Goal: Task Accomplishment & Management: Manage account settings

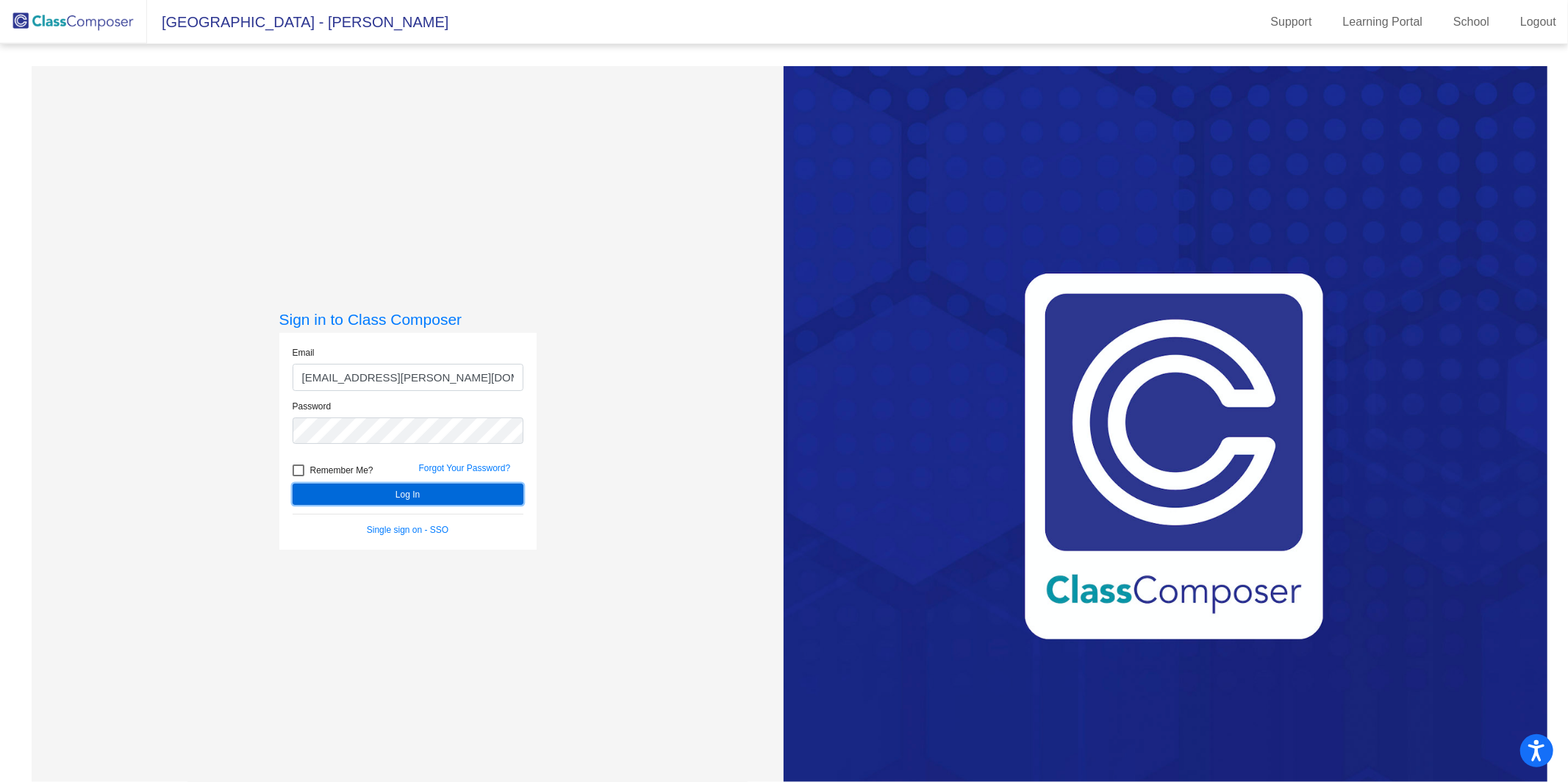
click at [383, 492] on button "Log In" at bounding box center [408, 494] width 231 height 21
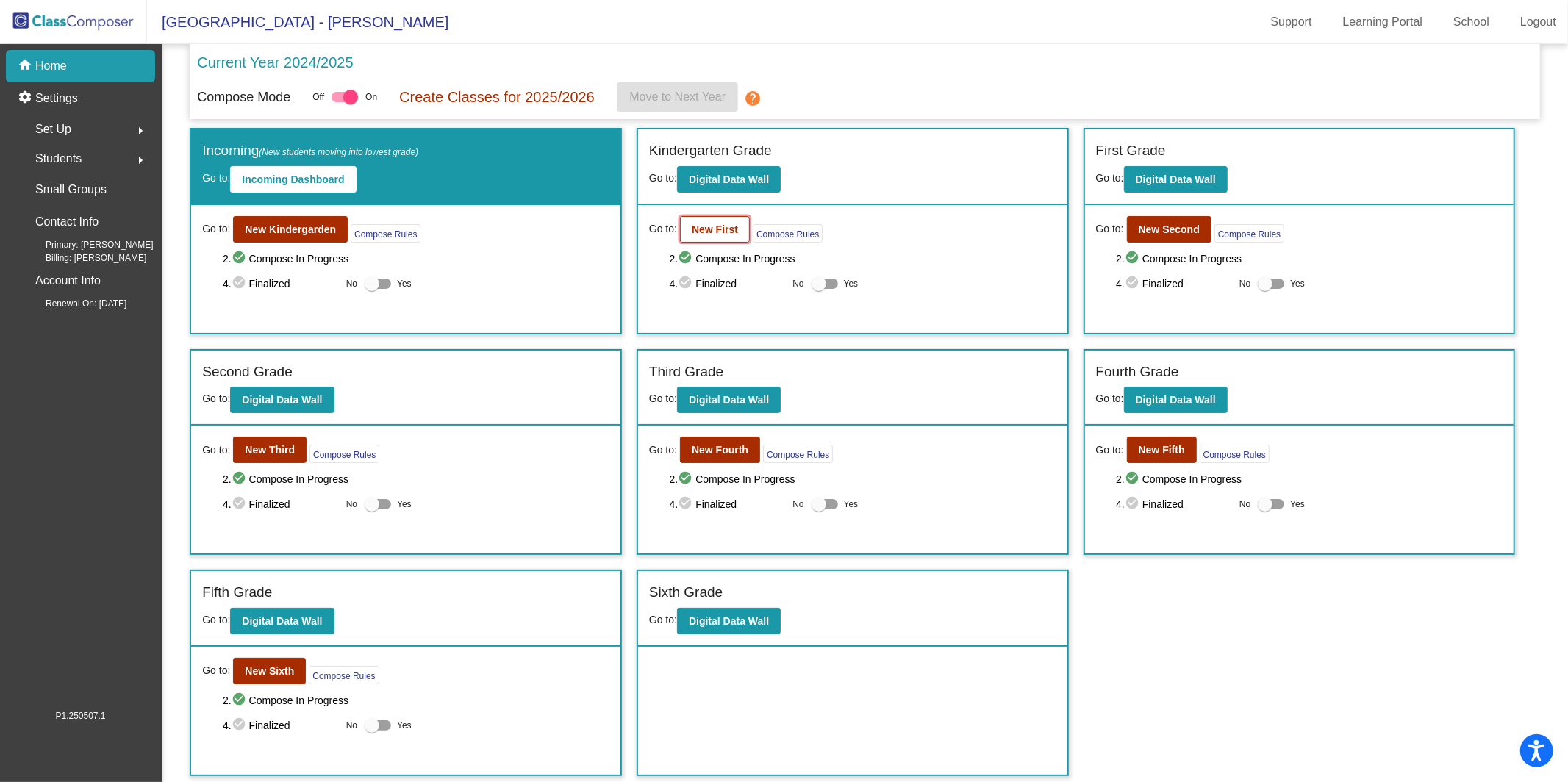
click at [708, 223] on b "New First" at bounding box center [715, 229] width 46 height 12
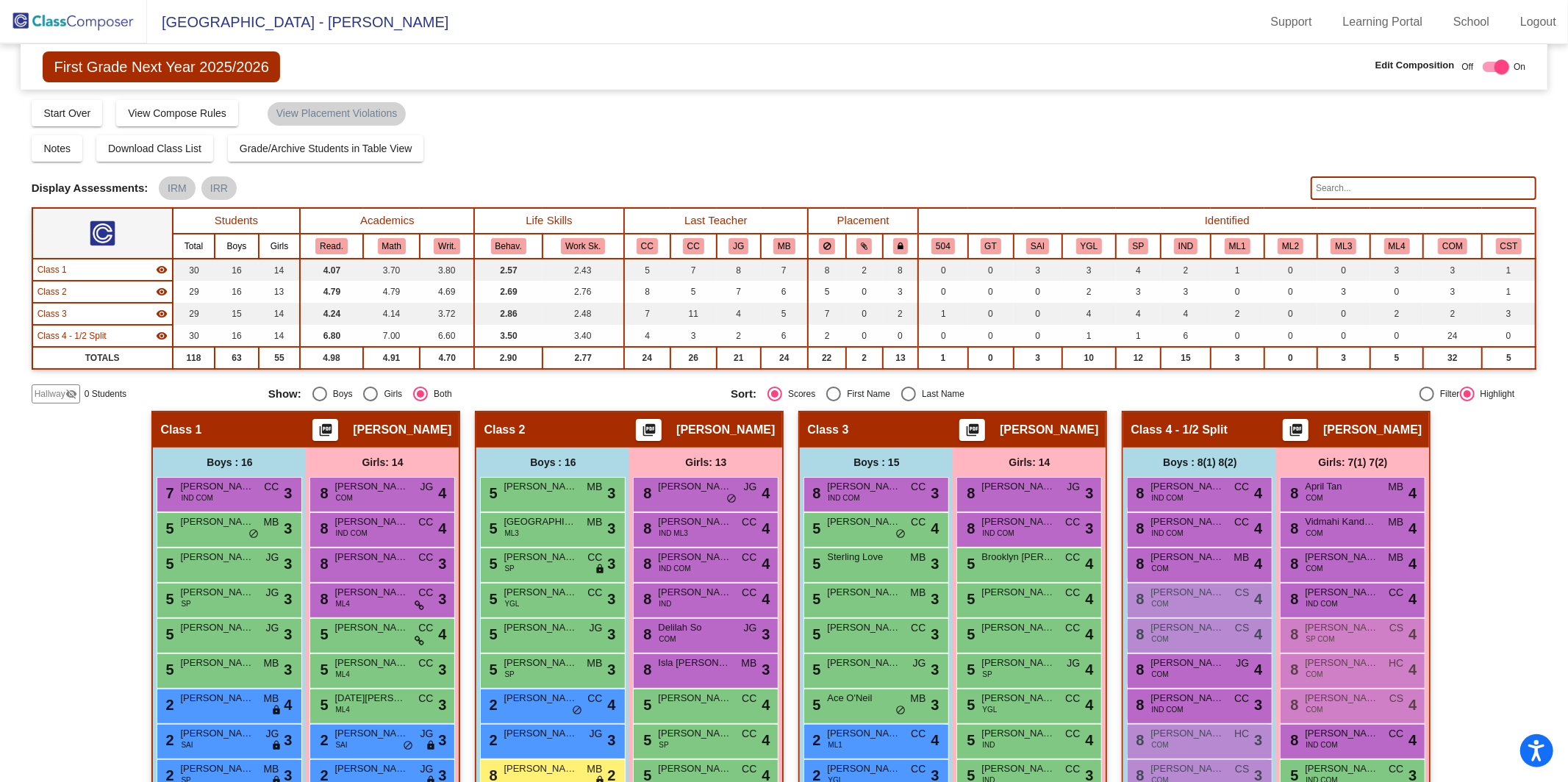
click at [1376, 183] on input "text" at bounding box center [1423, 187] width 225 height 23
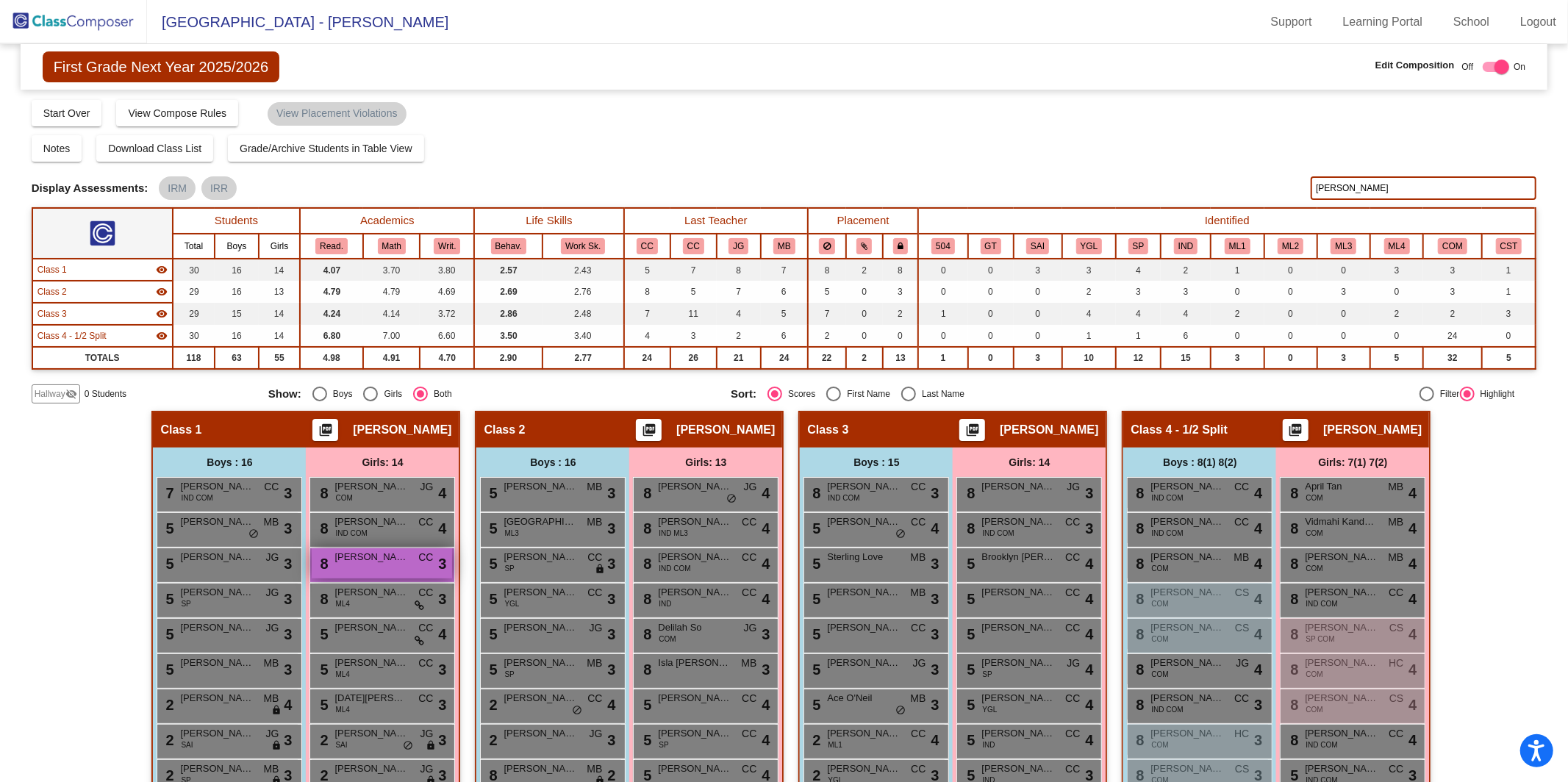
click at [359, 550] on span "[PERSON_NAME]" at bounding box center [371, 558] width 74 height 15
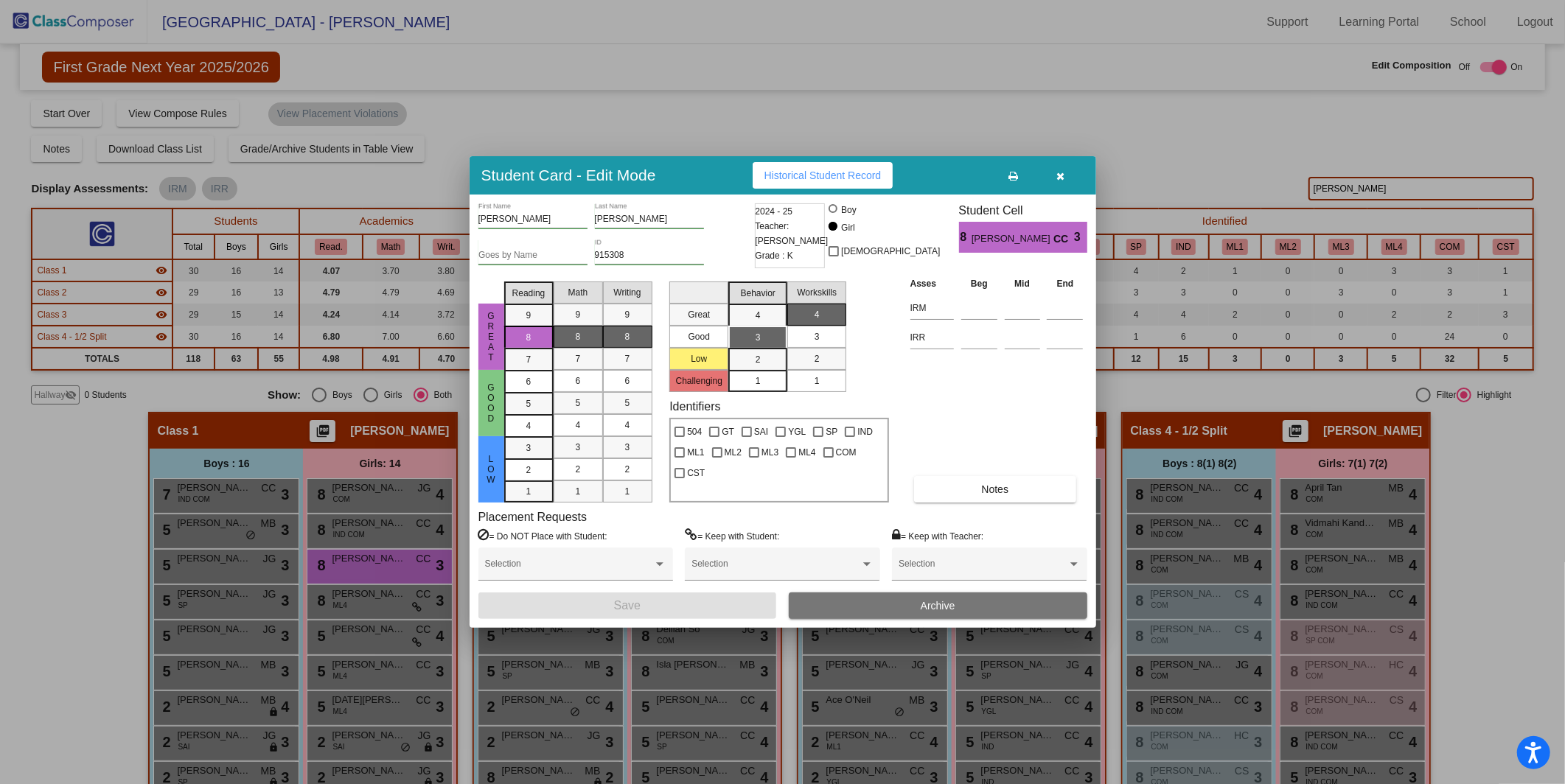
click at [895, 609] on button "Archive" at bounding box center [938, 605] width 298 height 27
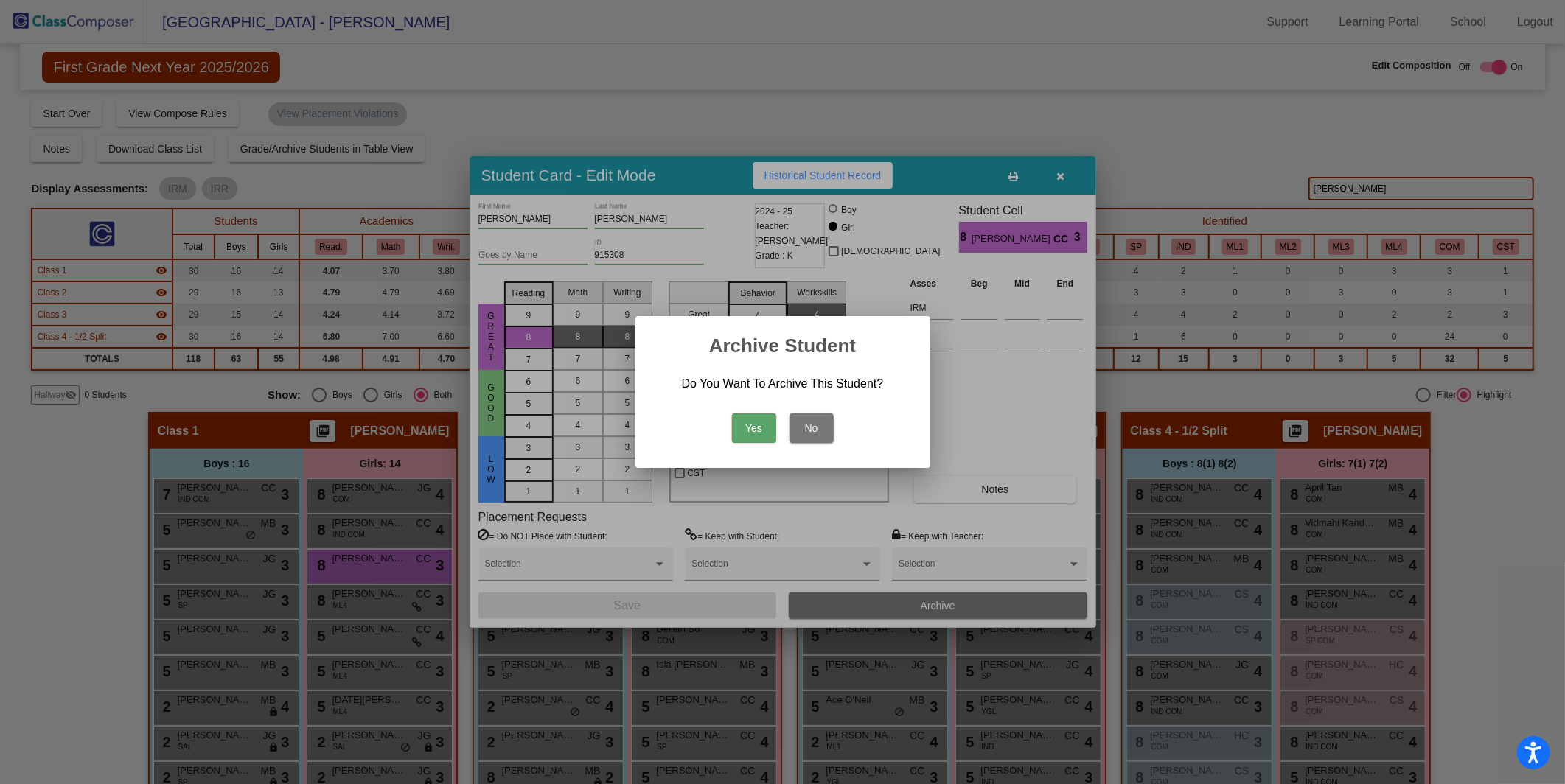
click at [750, 422] on button "Yes" at bounding box center [755, 429] width 44 height 30
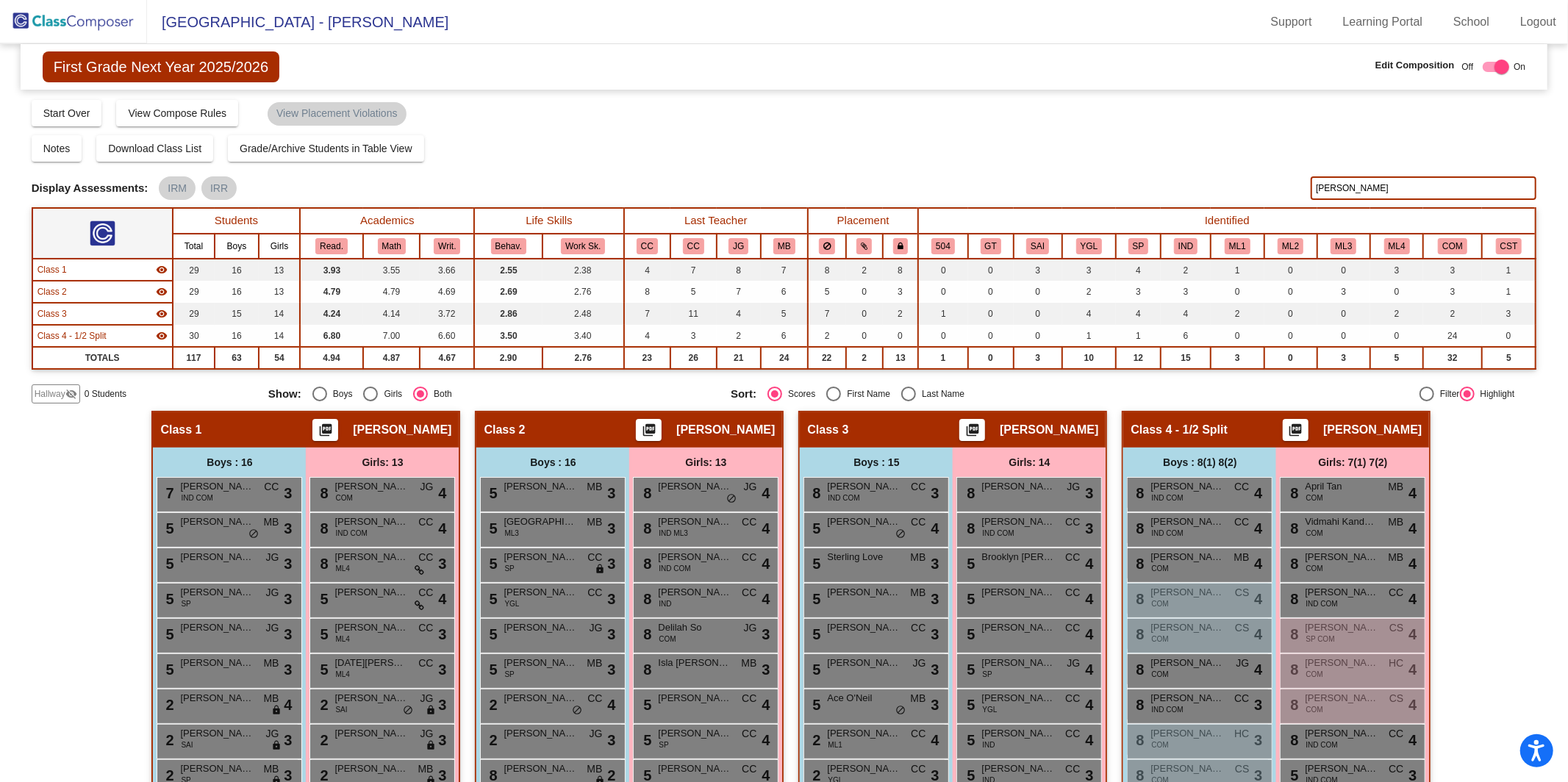
click at [1372, 193] on input "[PERSON_NAME]" at bounding box center [1423, 187] width 225 height 23
type input "e"
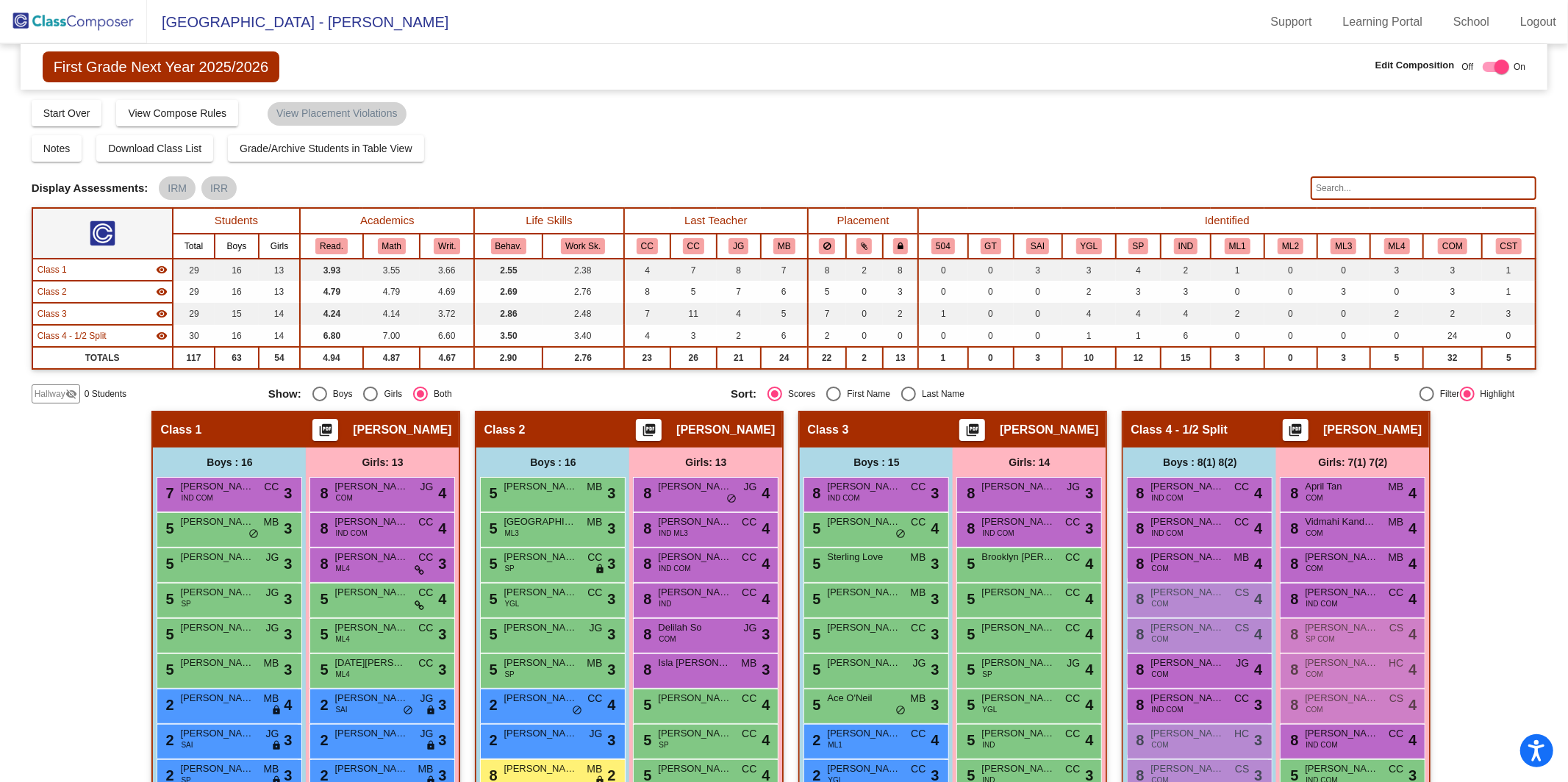
click at [70, 18] on img at bounding box center [73, 21] width 147 height 43
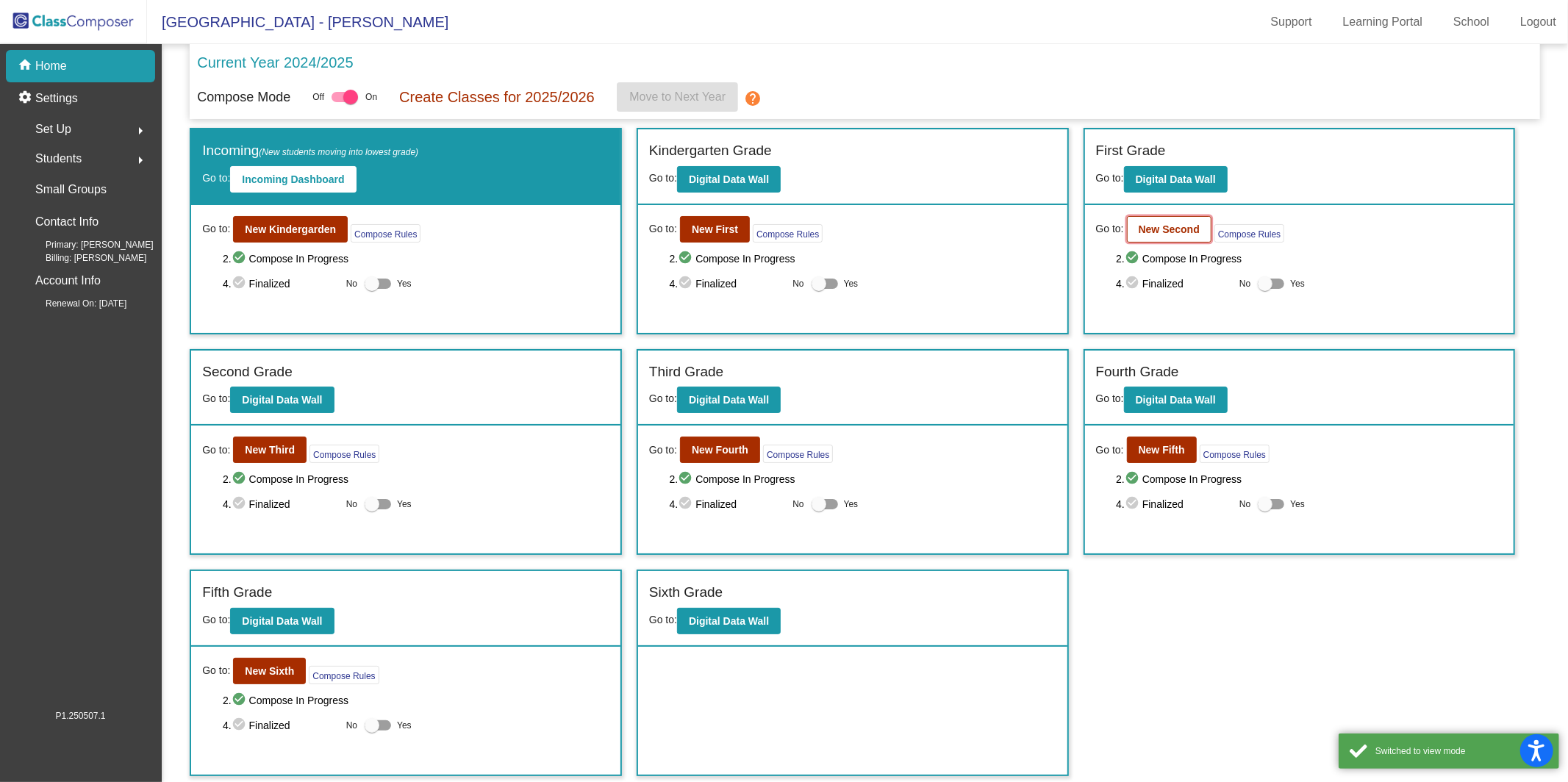
click at [1143, 233] on b "New Second" at bounding box center [1169, 229] width 61 height 12
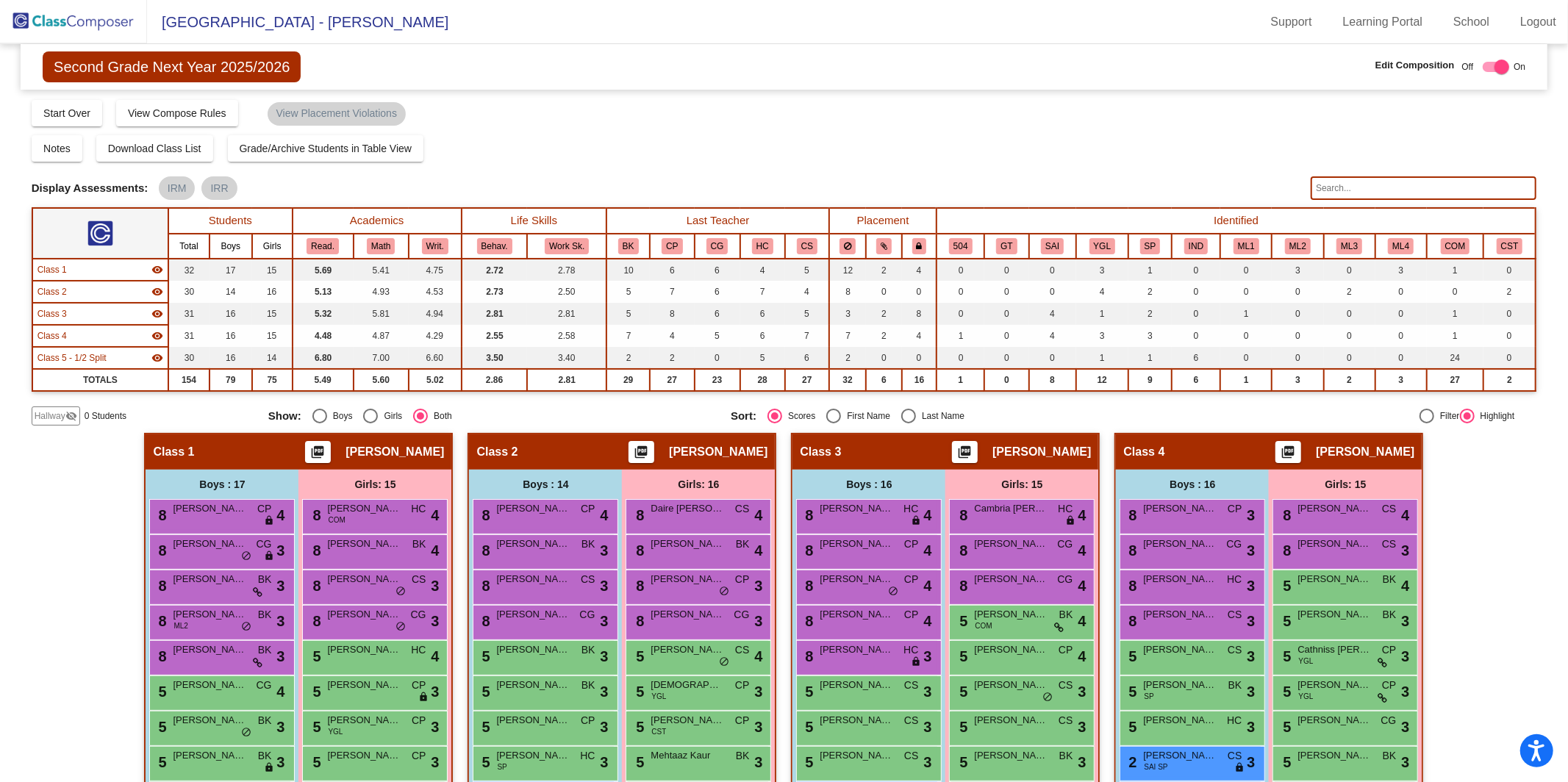
click at [1401, 185] on input "text" at bounding box center [1423, 187] width 225 height 23
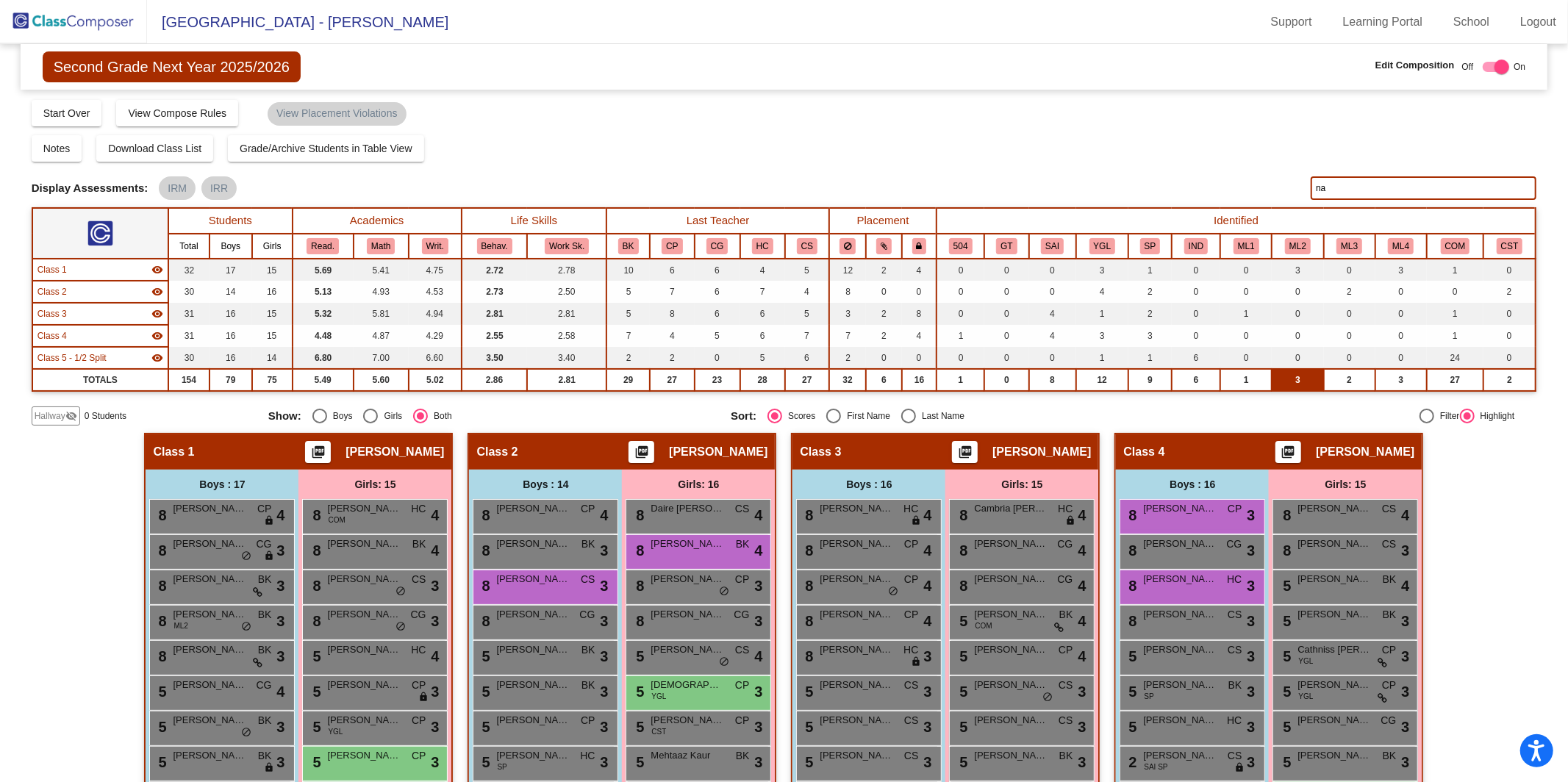
type input "n"
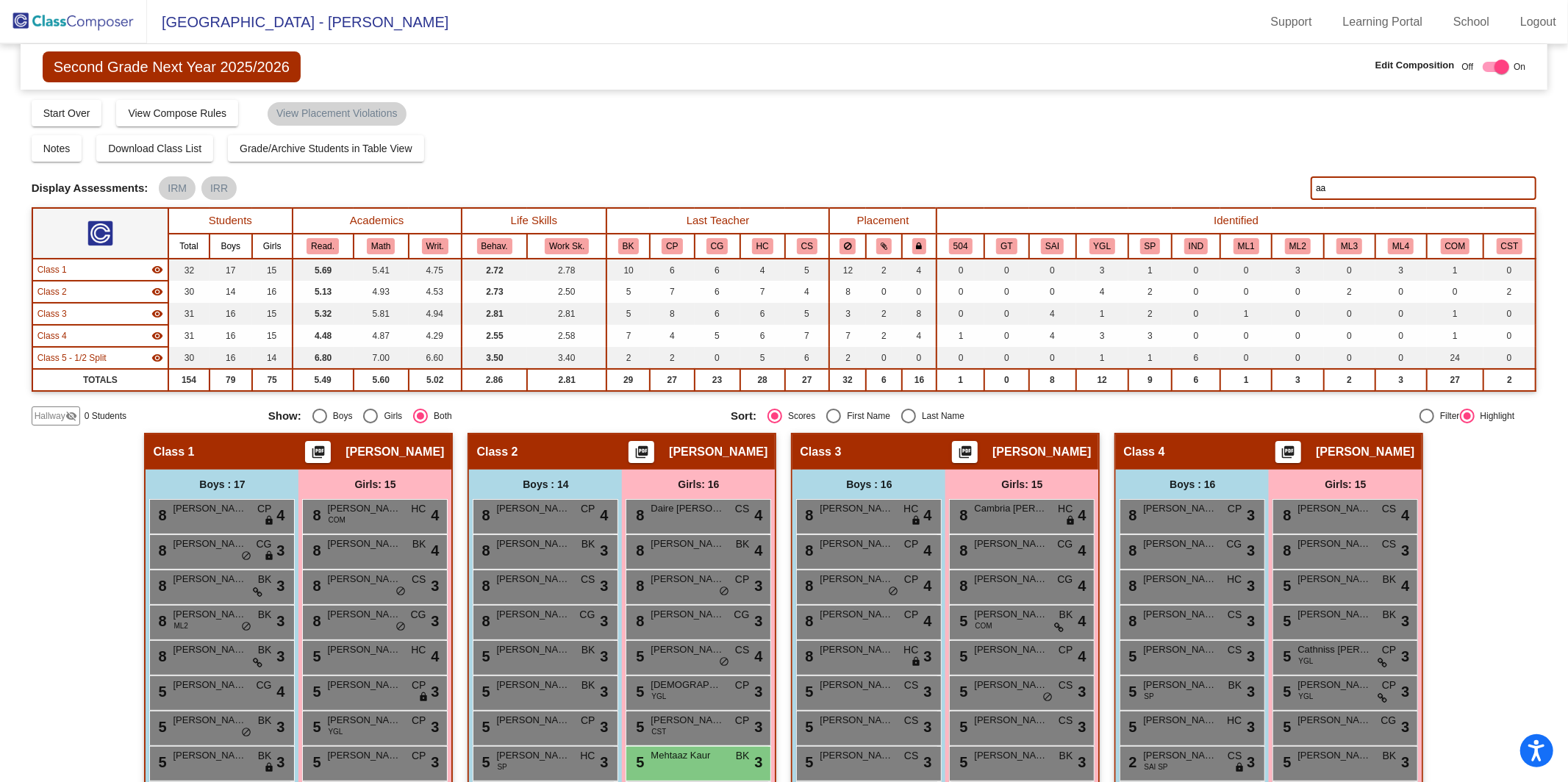
type input "a"
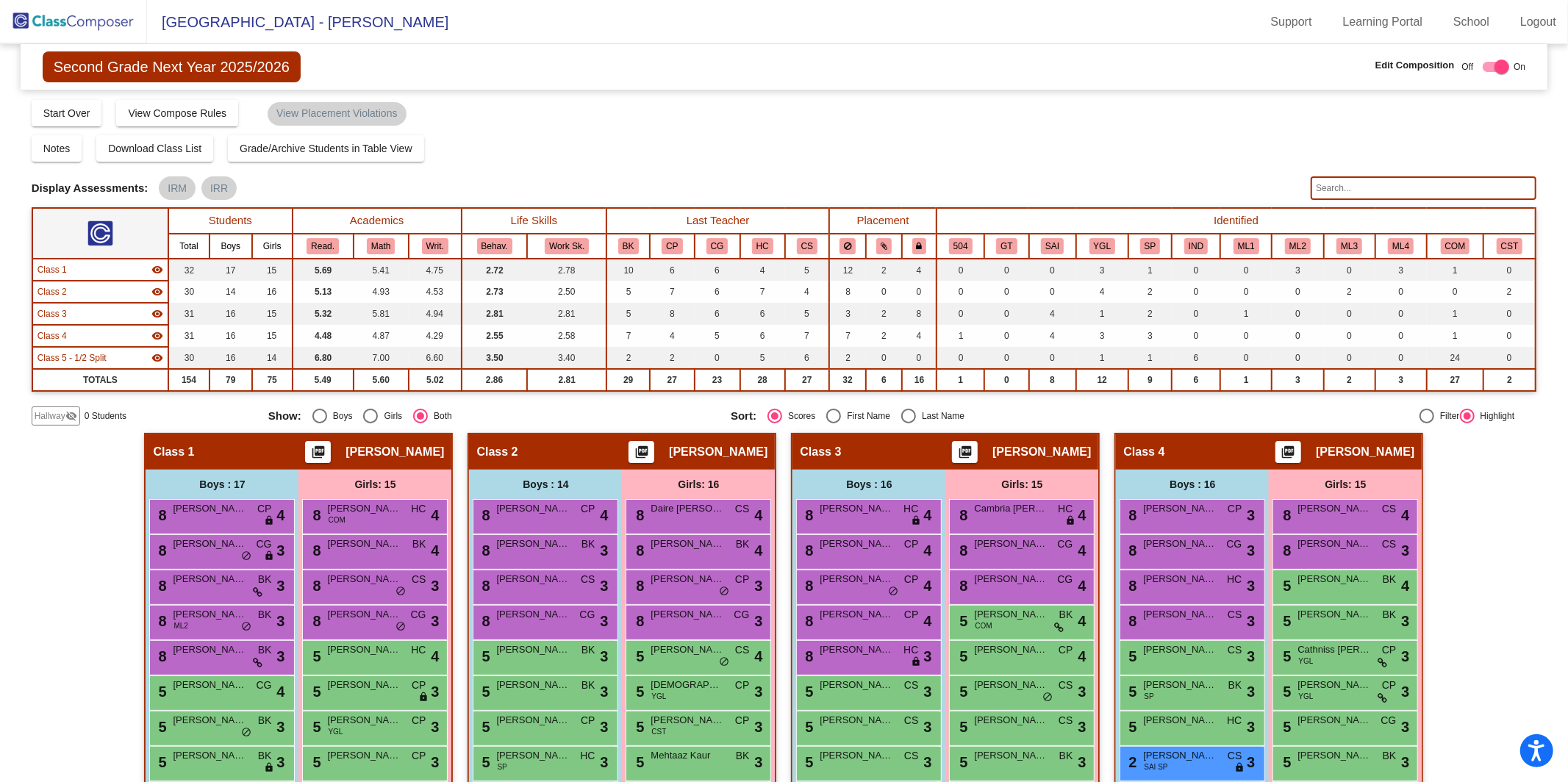
click at [83, 24] on img at bounding box center [73, 21] width 147 height 43
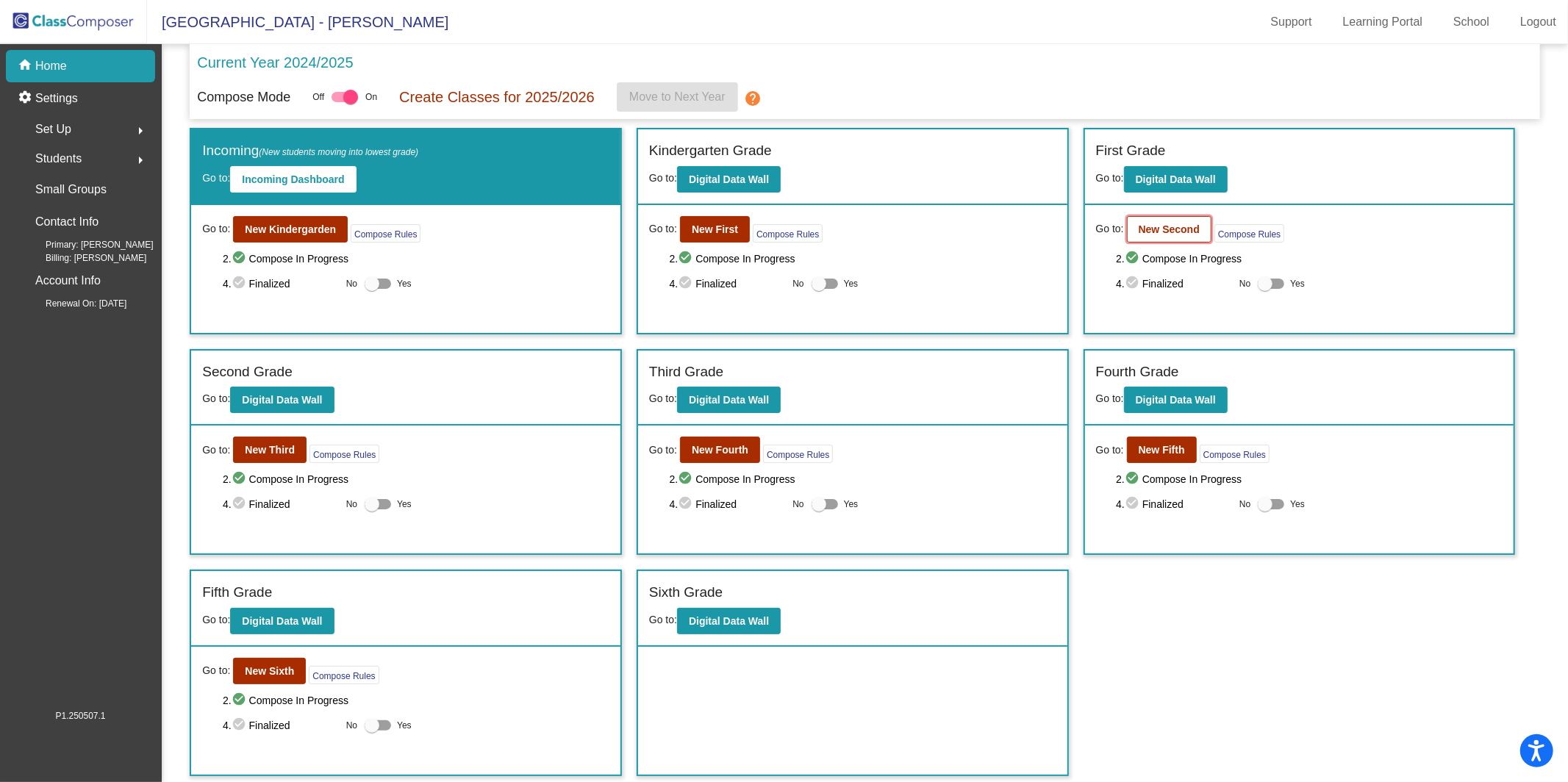
click at [1174, 229] on b "New Second" at bounding box center [1169, 229] width 61 height 12
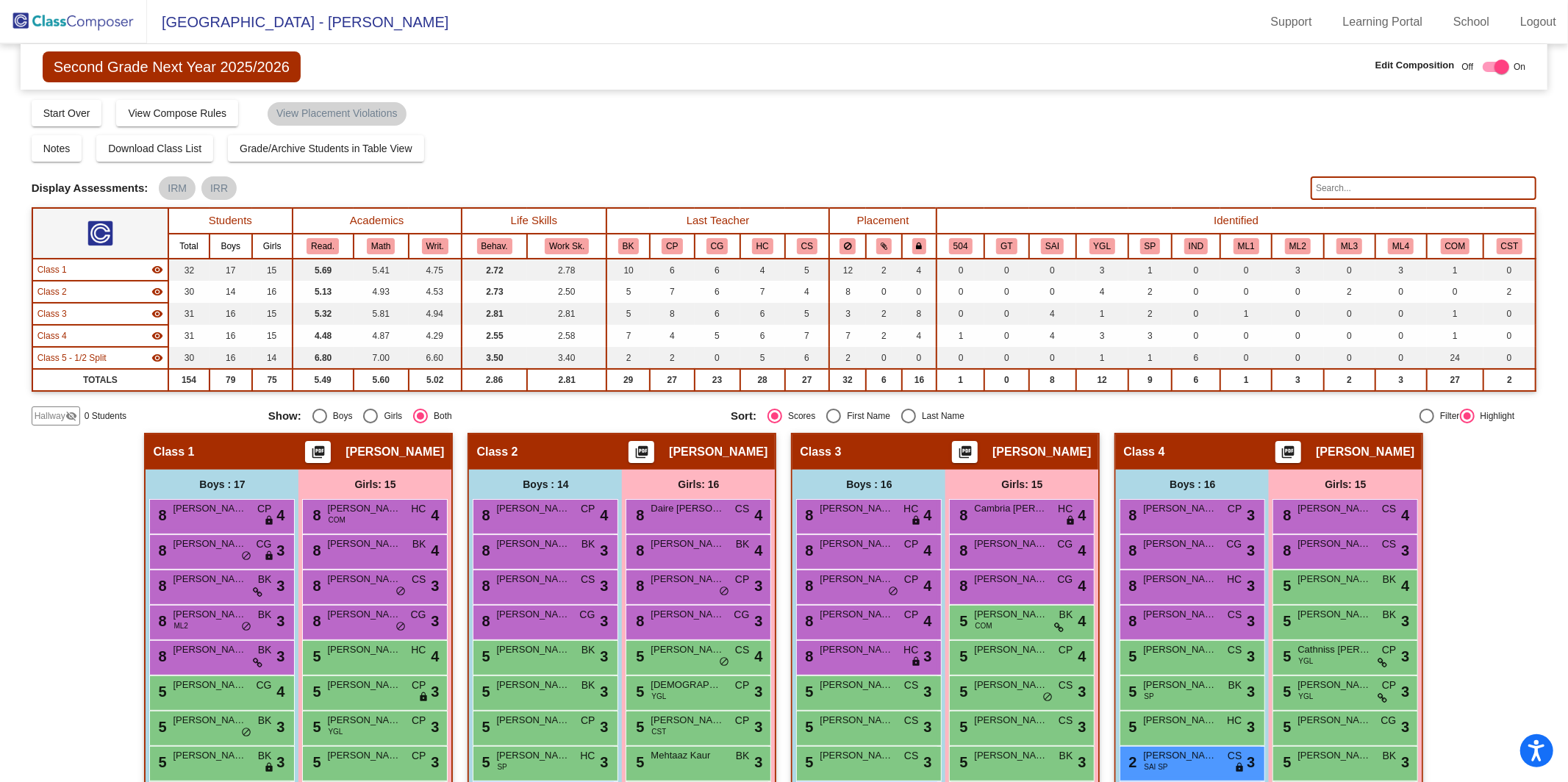
click at [109, 30] on img at bounding box center [73, 21] width 147 height 43
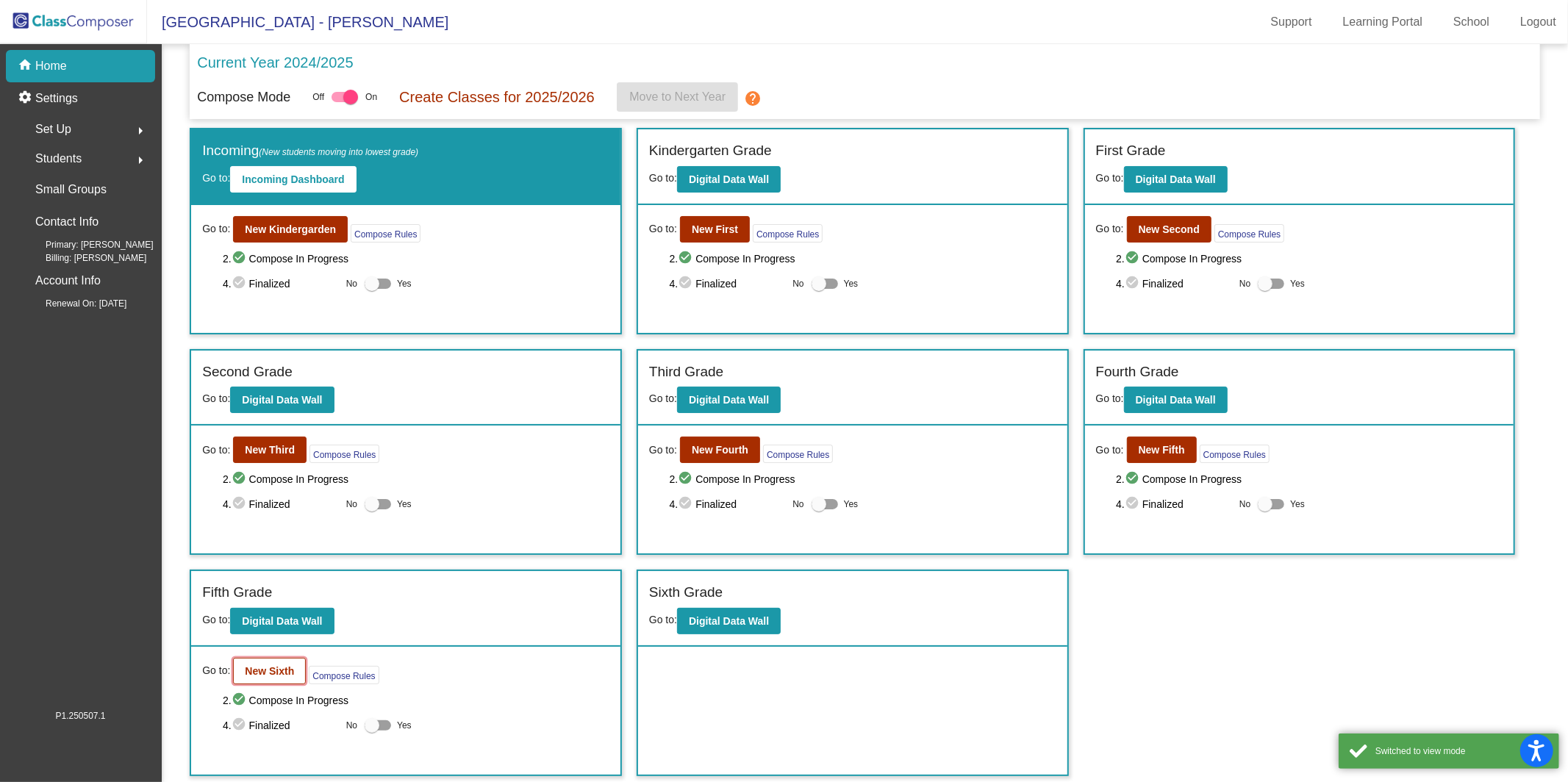
click at [257, 665] on b "New Sixth" at bounding box center [269, 670] width 49 height 12
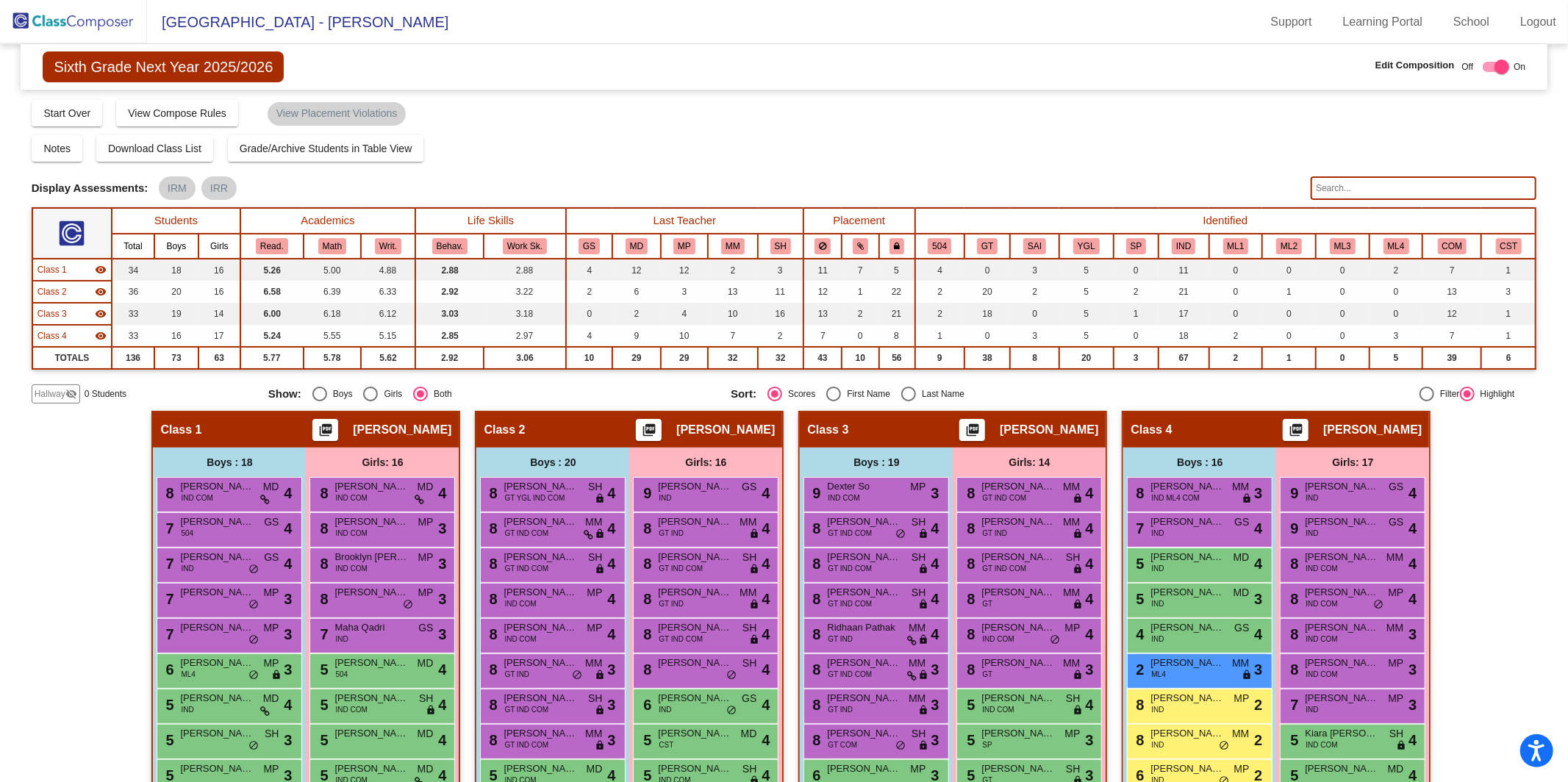
click at [1361, 185] on input "text" at bounding box center [1423, 187] width 225 height 23
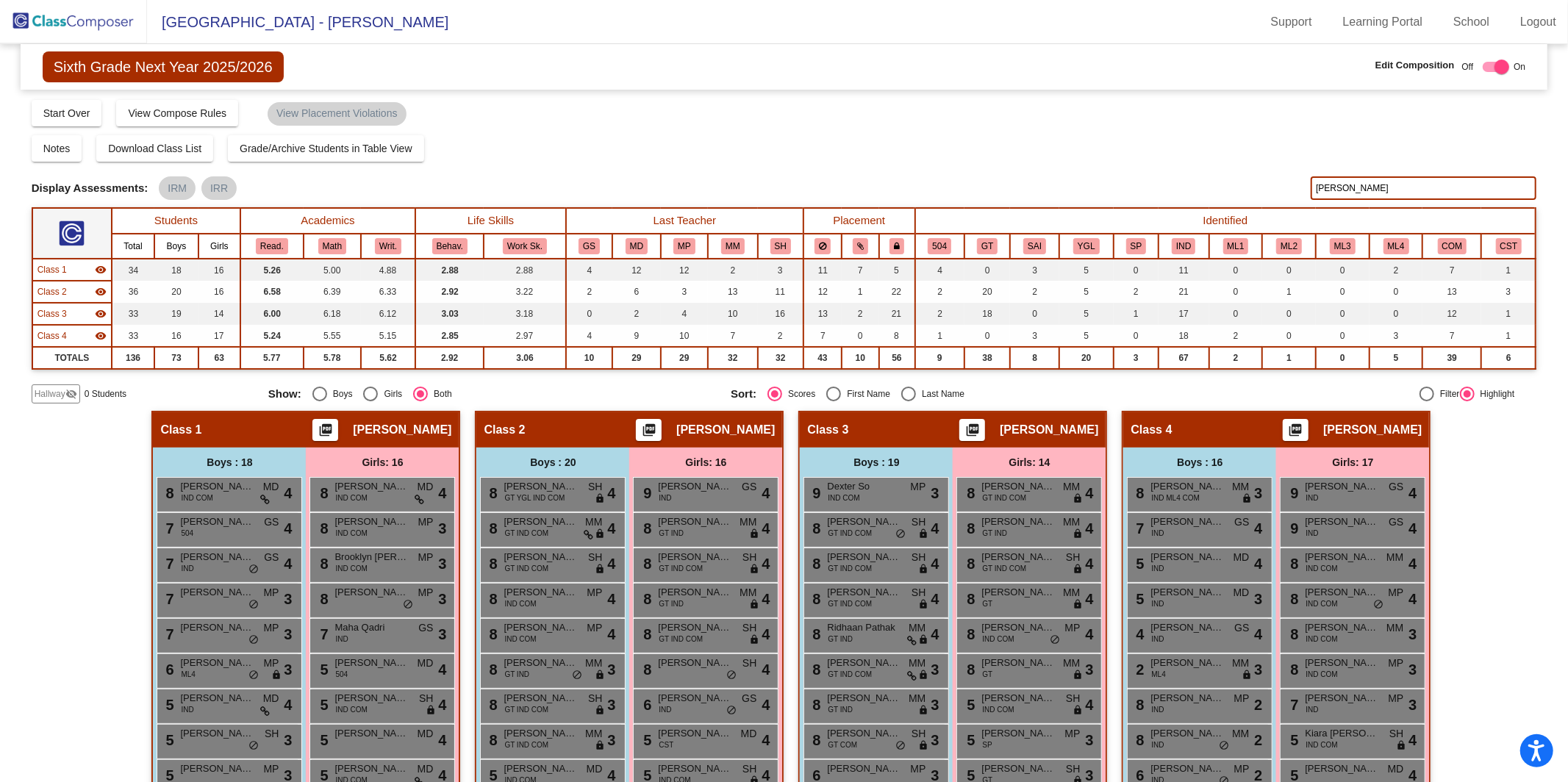
type input "[PERSON_NAME]"
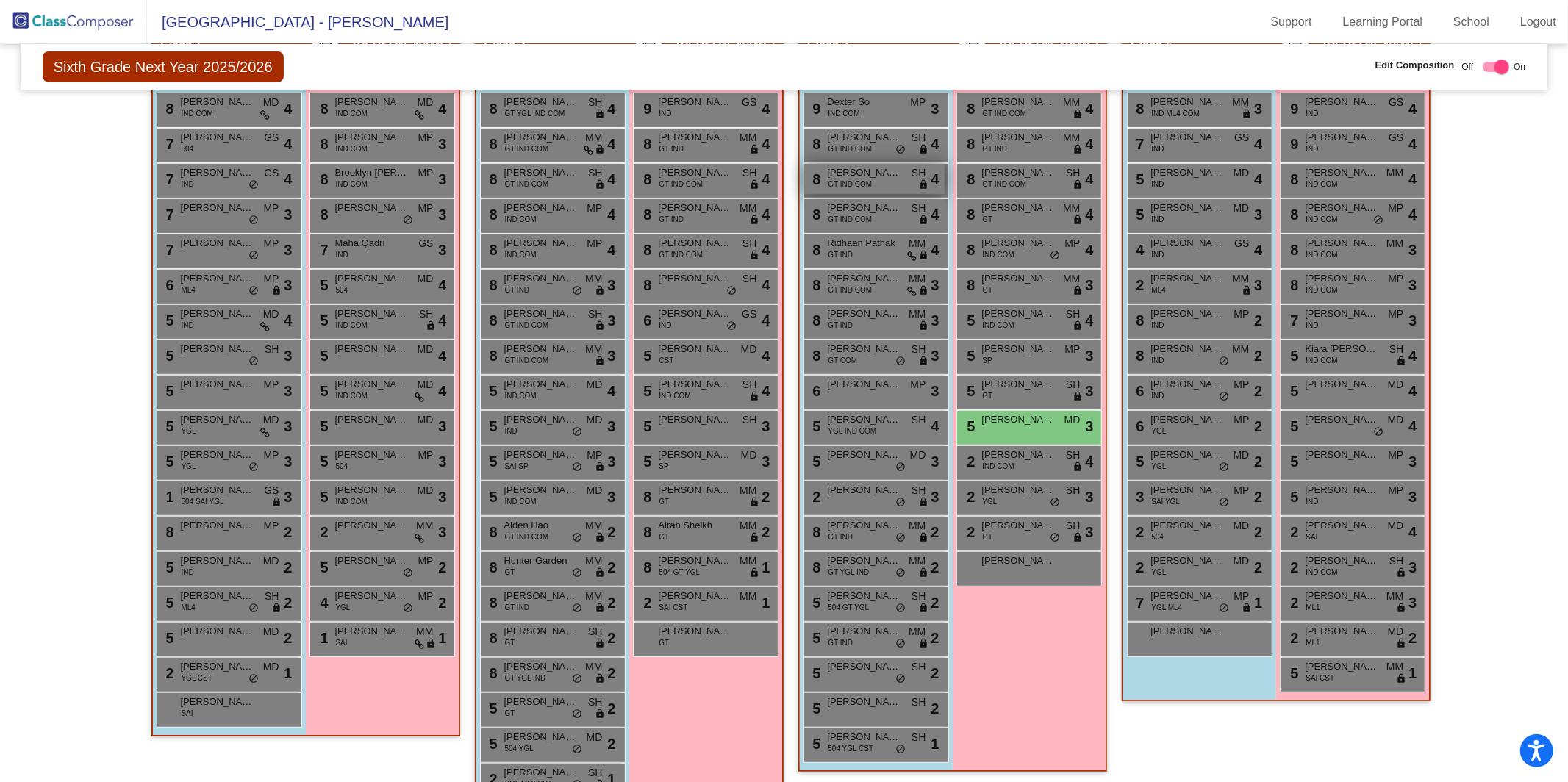
scroll to position [420, 0]
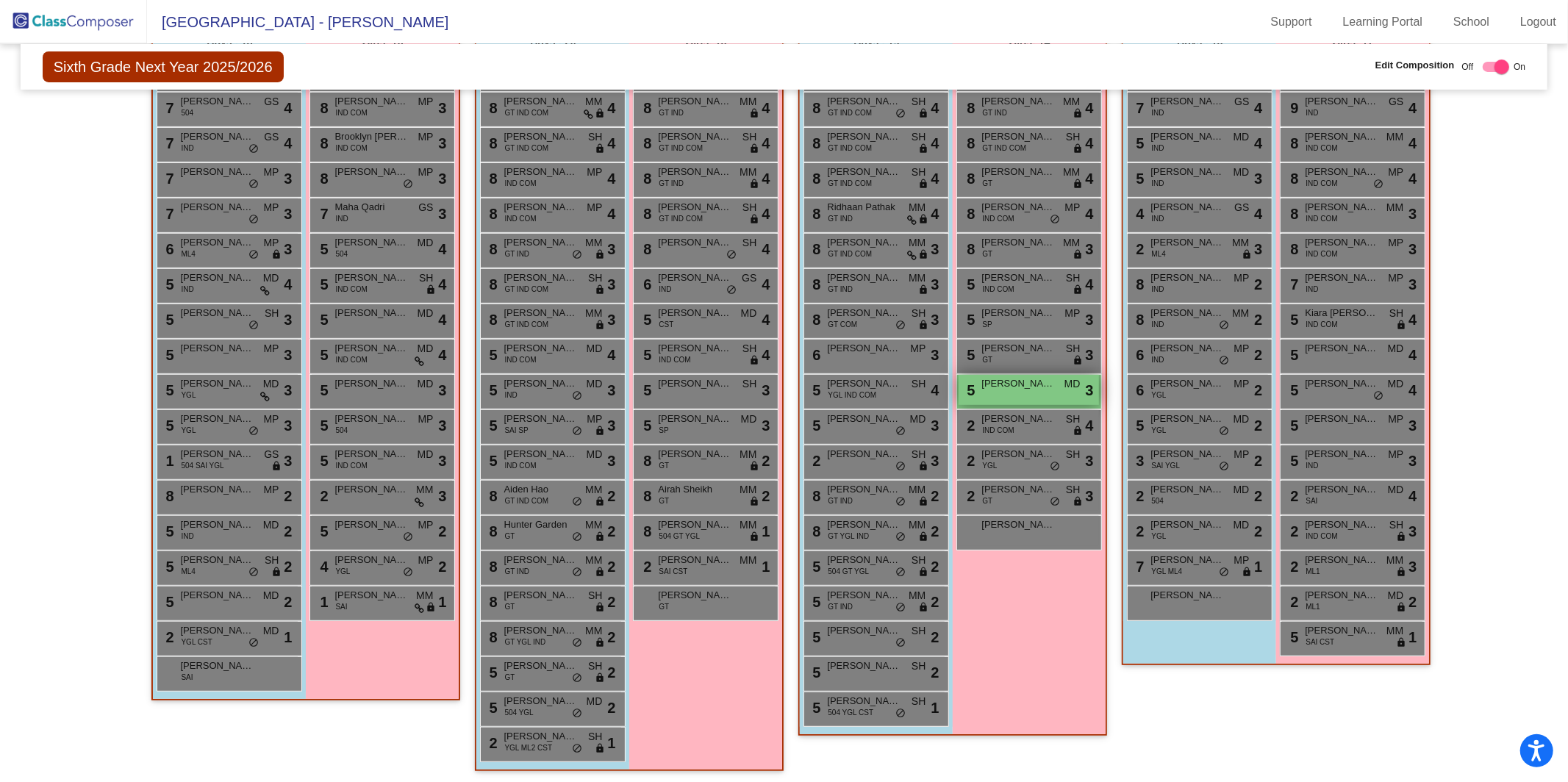
click at [1047, 392] on div "5 [PERSON_NAME] [PERSON_NAME] MD lock do_not_disturb_alt 3" at bounding box center [1029, 390] width 140 height 30
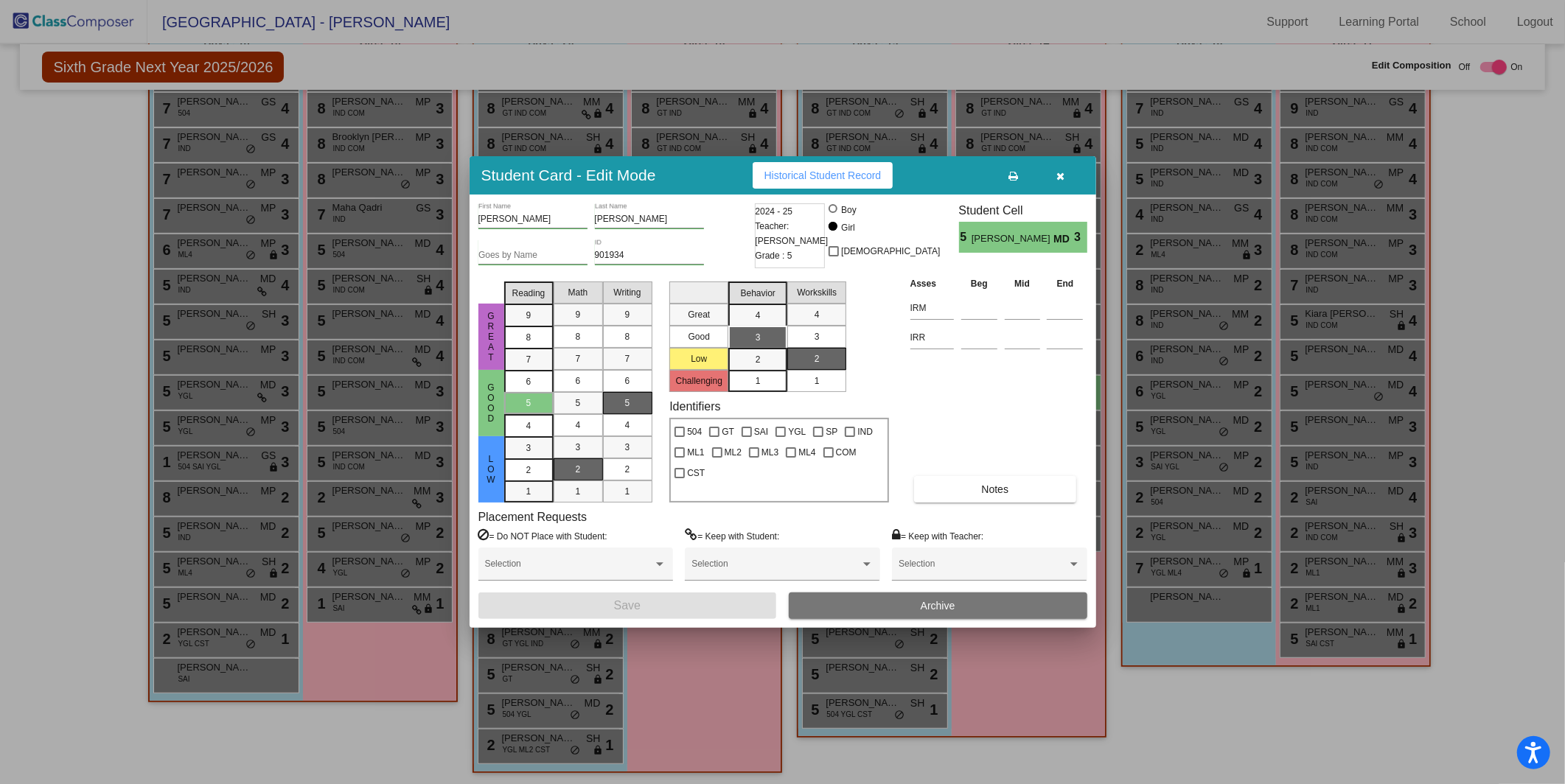
click at [961, 602] on button "Archive" at bounding box center [938, 605] width 298 height 27
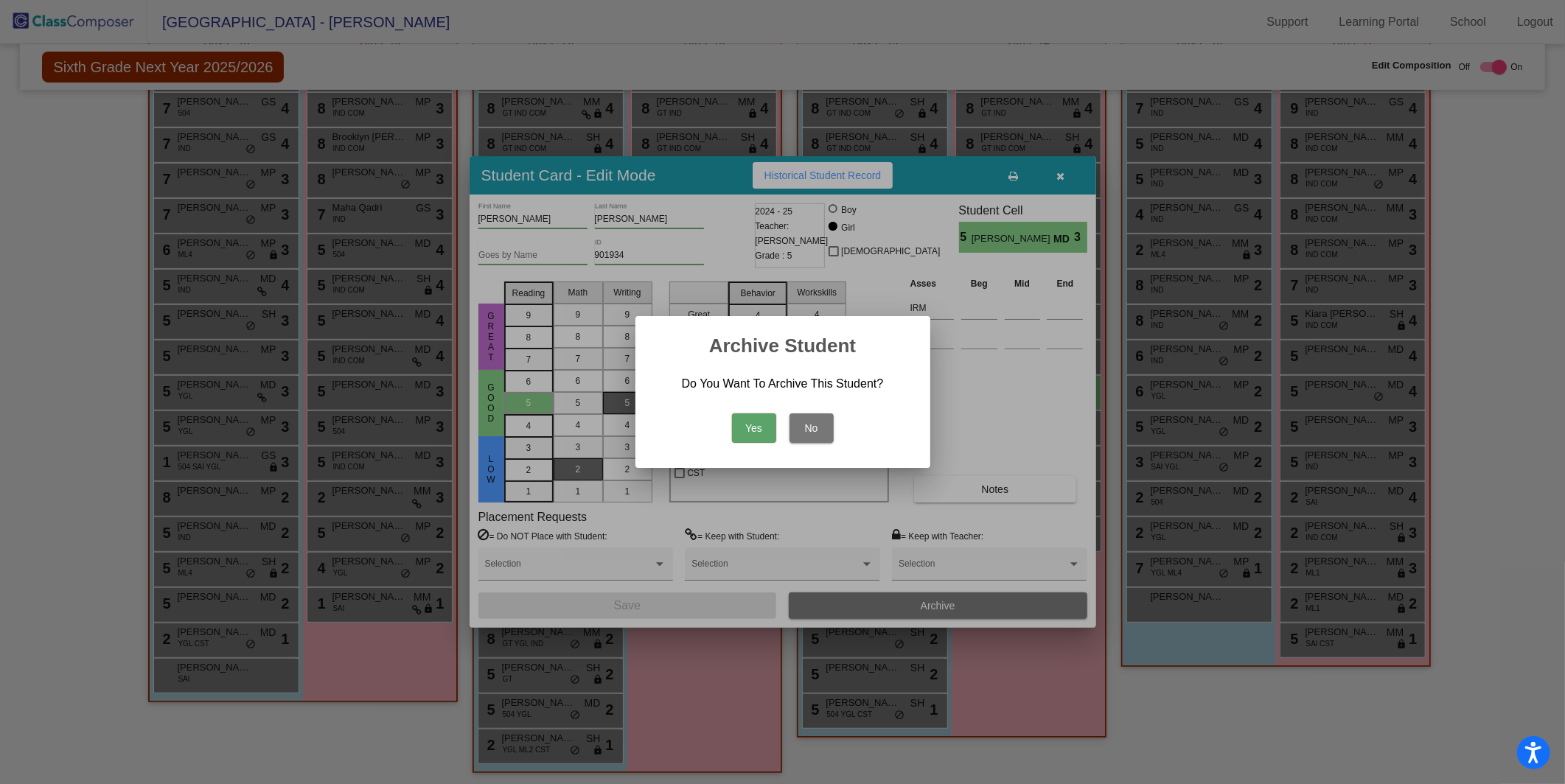
click at [750, 427] on button "Yes" at bounding box center [755, 429] width 44 height 30
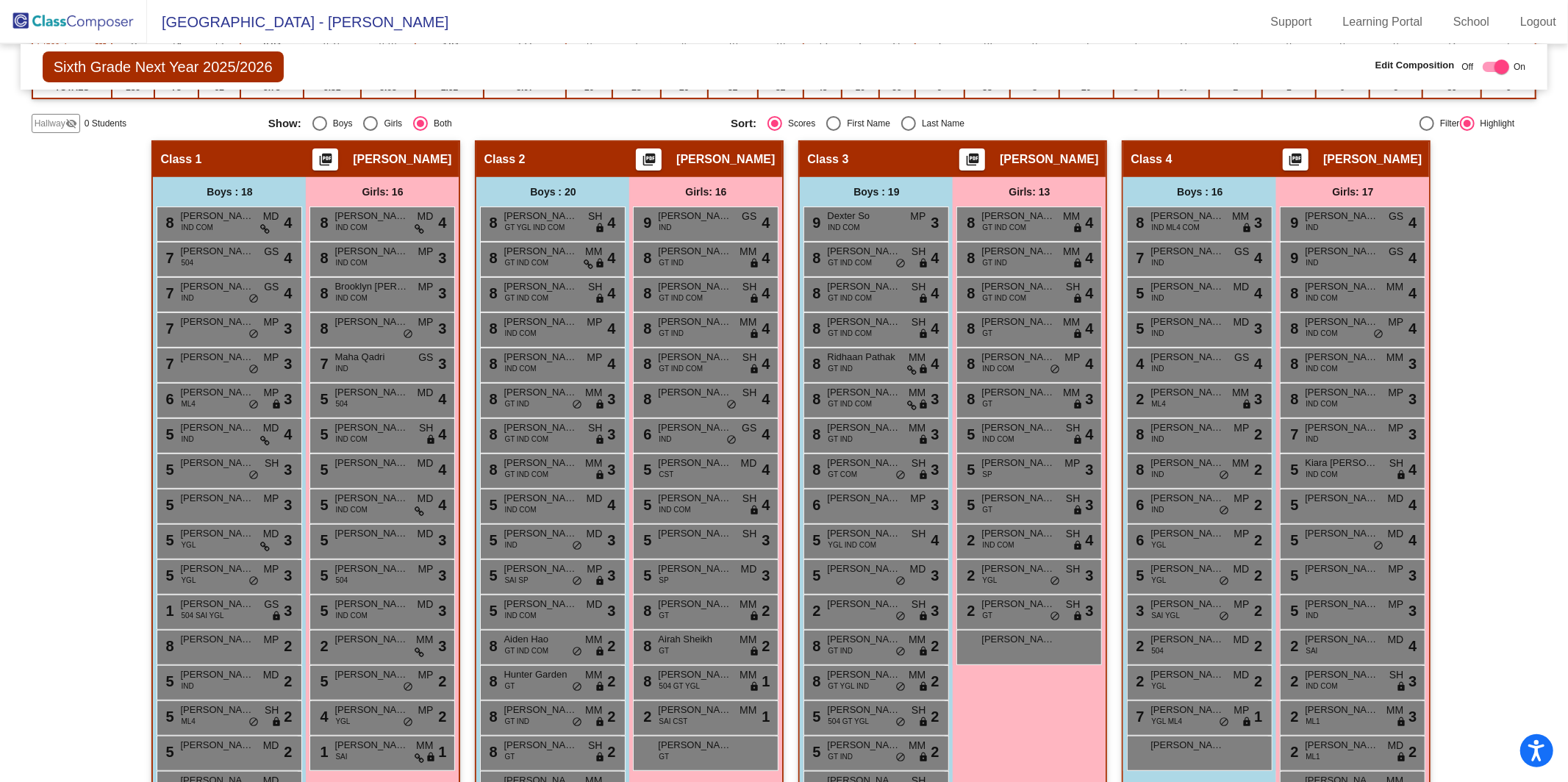
scroll to position [0, 0]
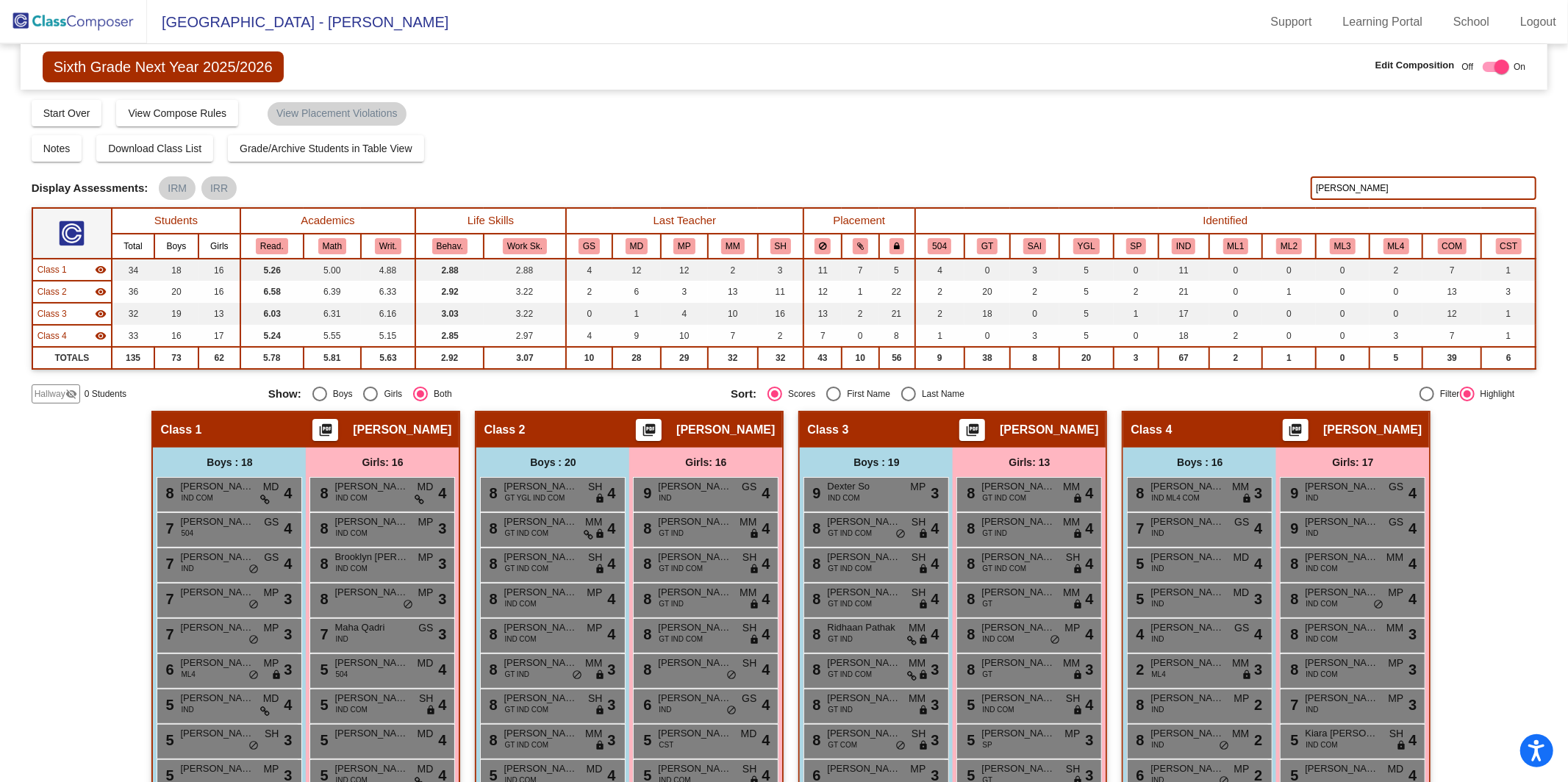
click at [1484, 193] on input "[PERSON_NAME]" at bounding box center [1423, 187] width 225 height 23
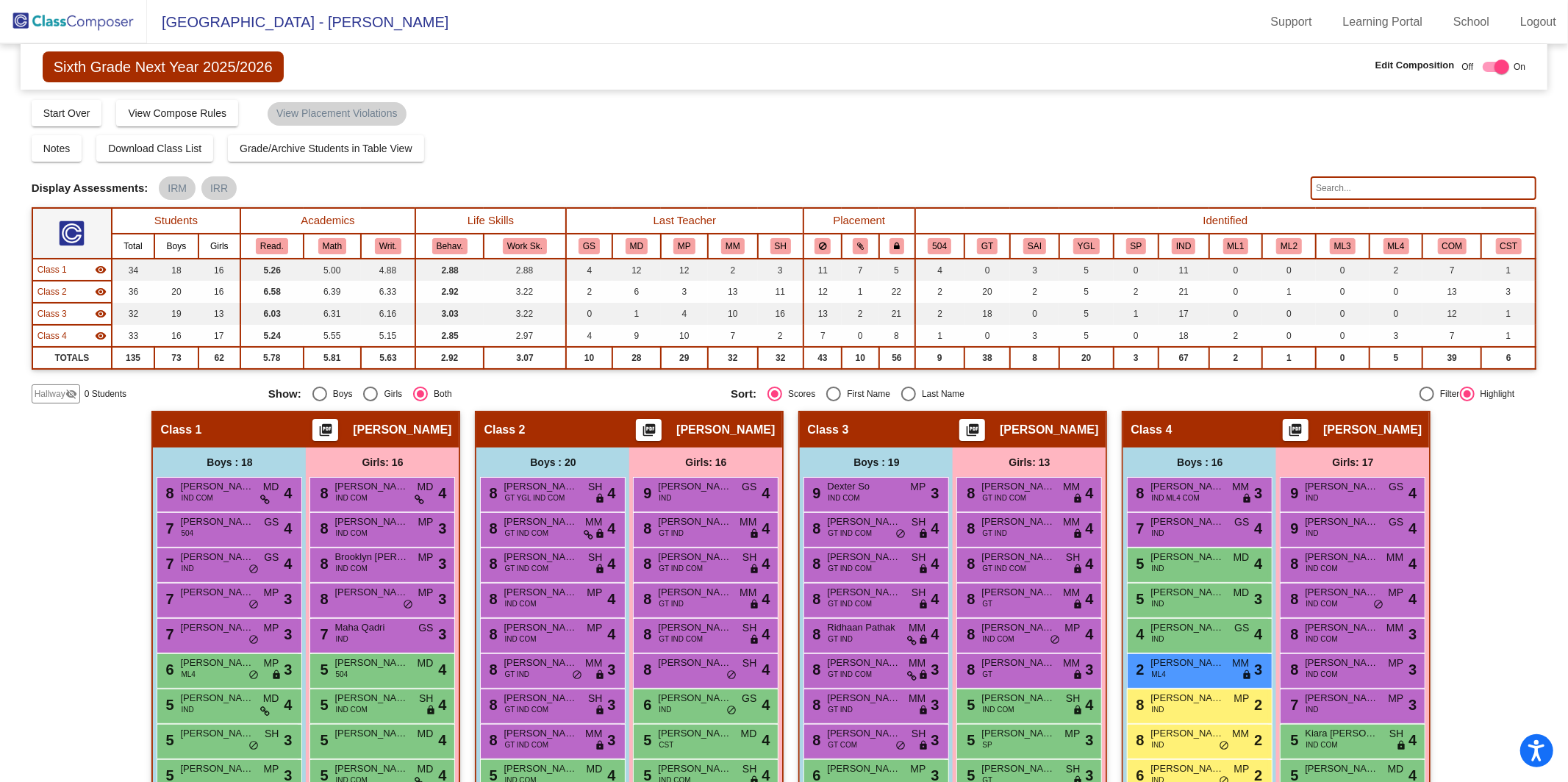
click at [31, 30] on img at bounding box center [73, 21] width 147 height 43
